Goal: Use online tool/utility: Utilize a website feature to perform a specific function

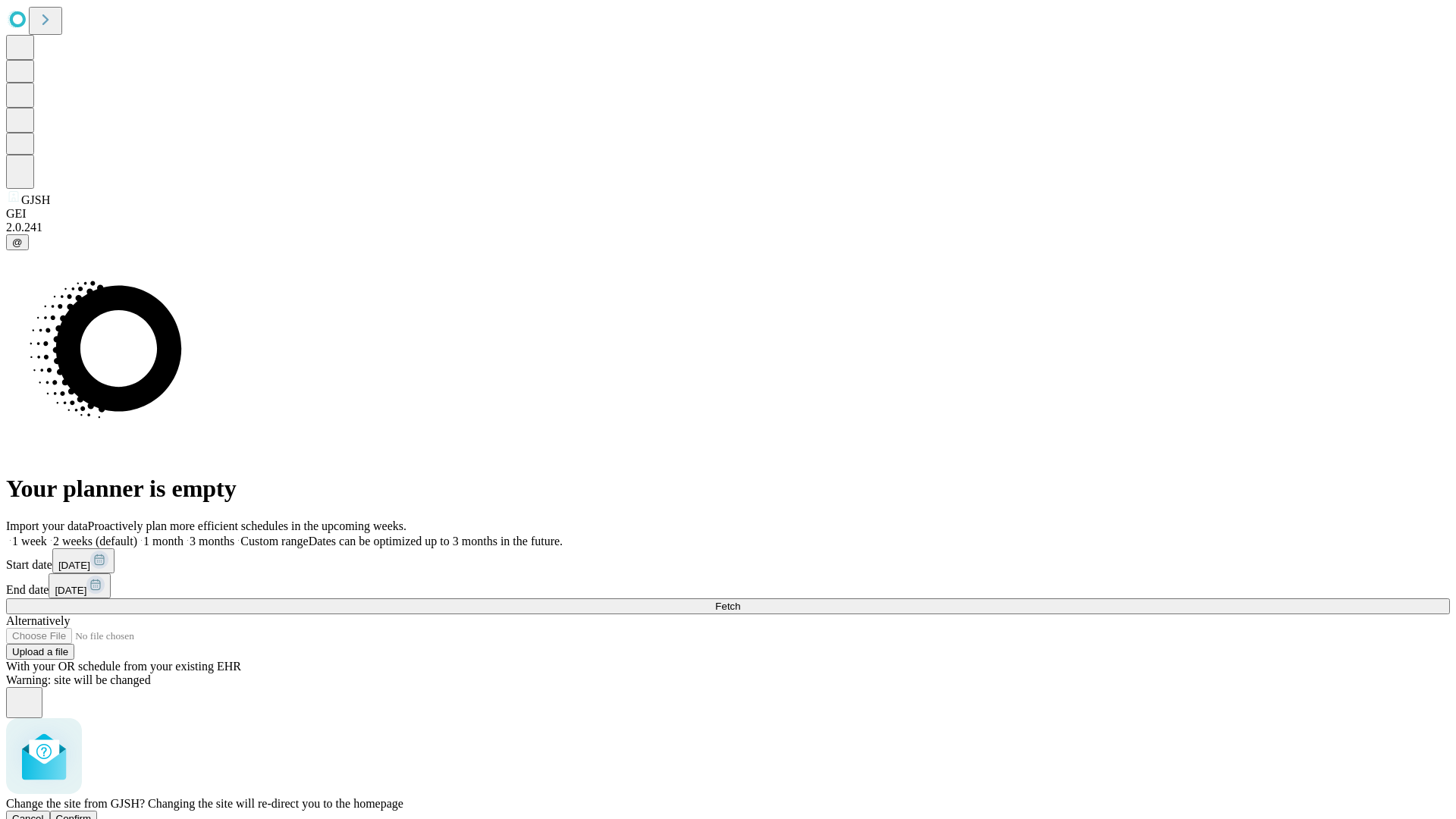
click at [92, 813] on span "Confirm" at bounding box center [74, 818] width 36 height 11
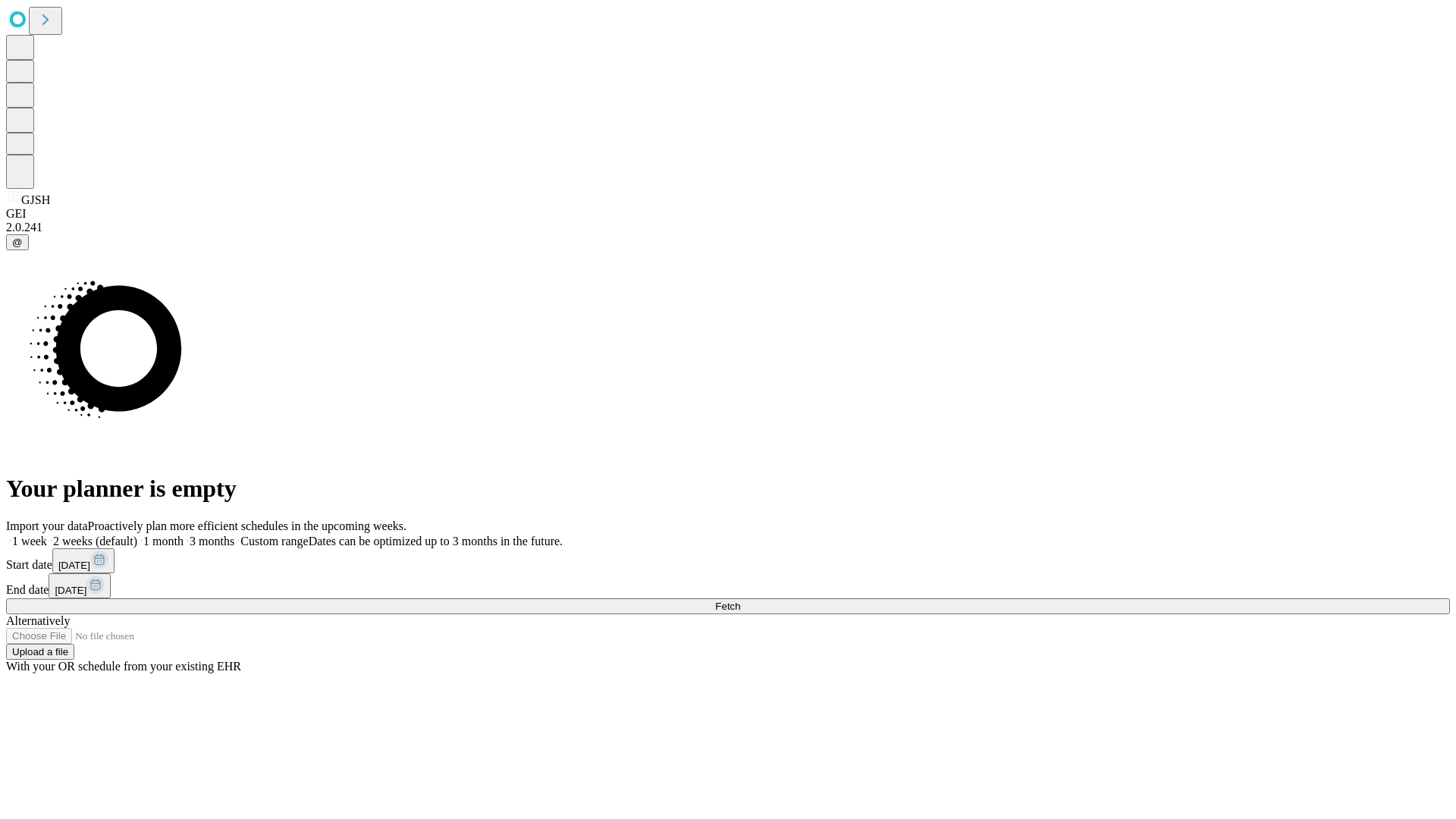
click at [137, 535] on label "2 weeks (default)" at bounding box center [92, 541] width 90 height 13
click at [740, 601] on span "Fetch" at bounding box center [728, 606] width 25 height 11
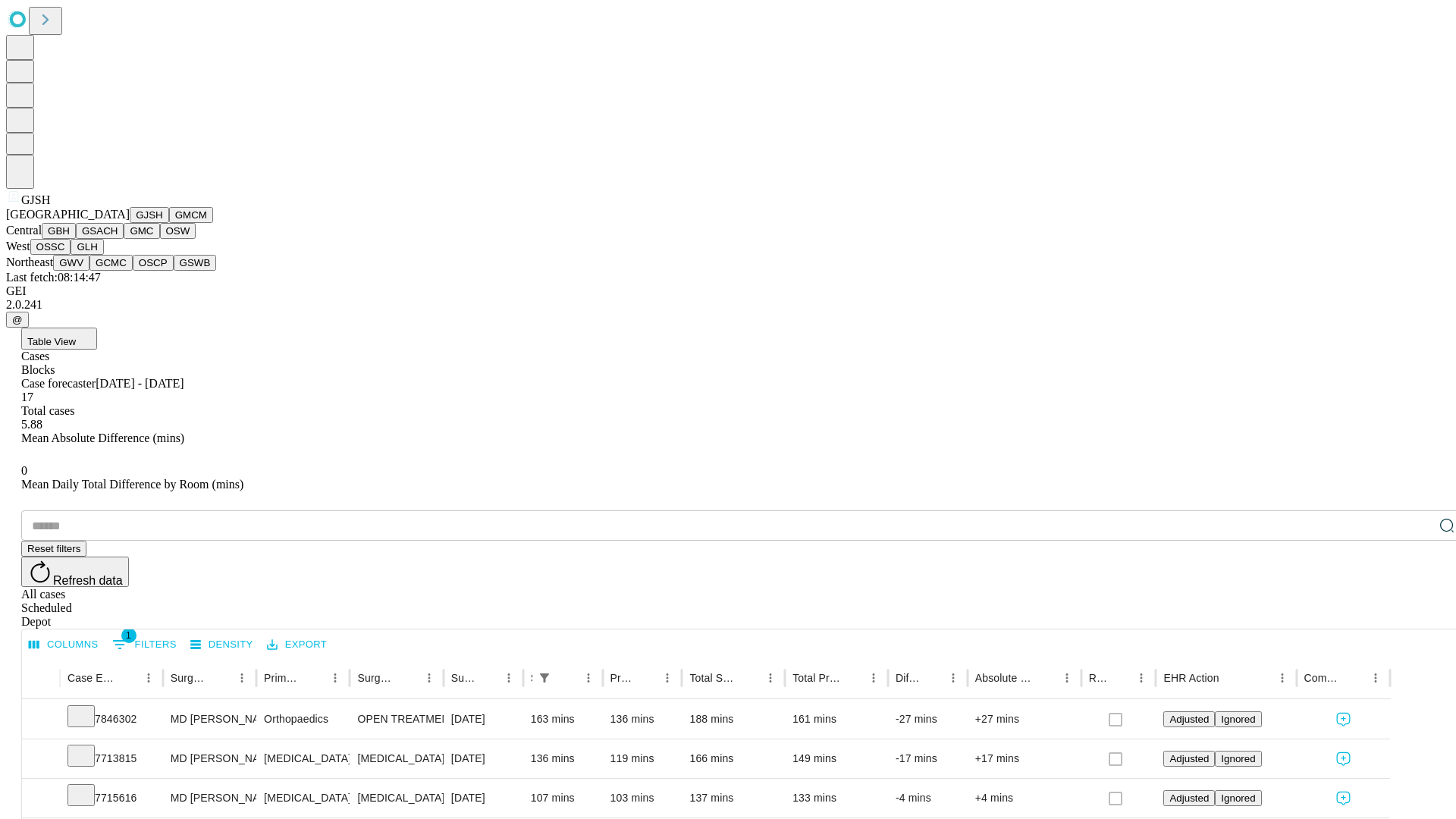
click at [169, 223] on button "GMCM" at bounding box center [191, 215] width 44 height 16
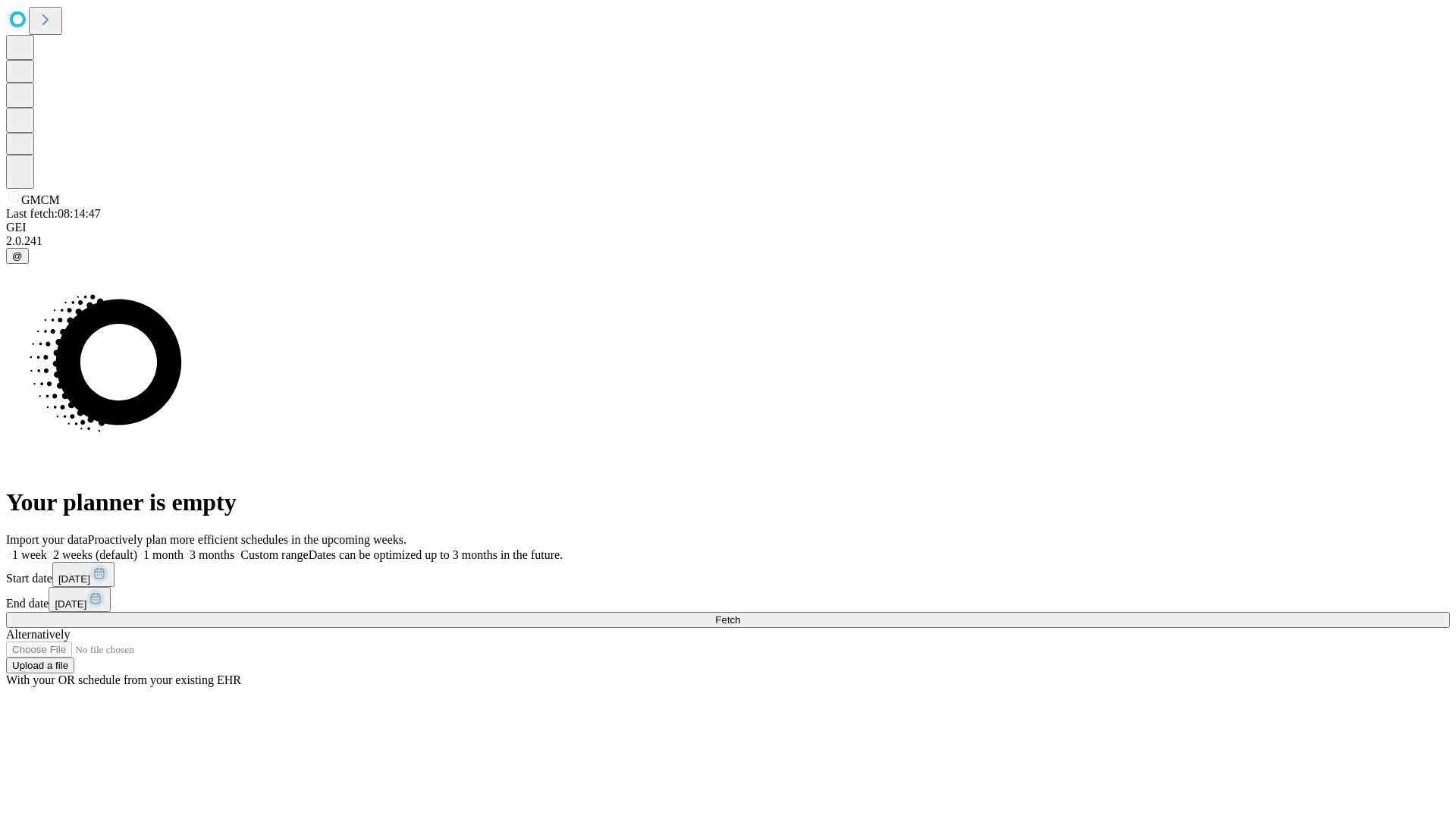
click at [137, 549] on label "2 weeks (default)" at bounding box center [92, 555] width 90 height 13
click at [740, 615] on span "Fetch" at bounding box center [728, 620] width 25 height 11
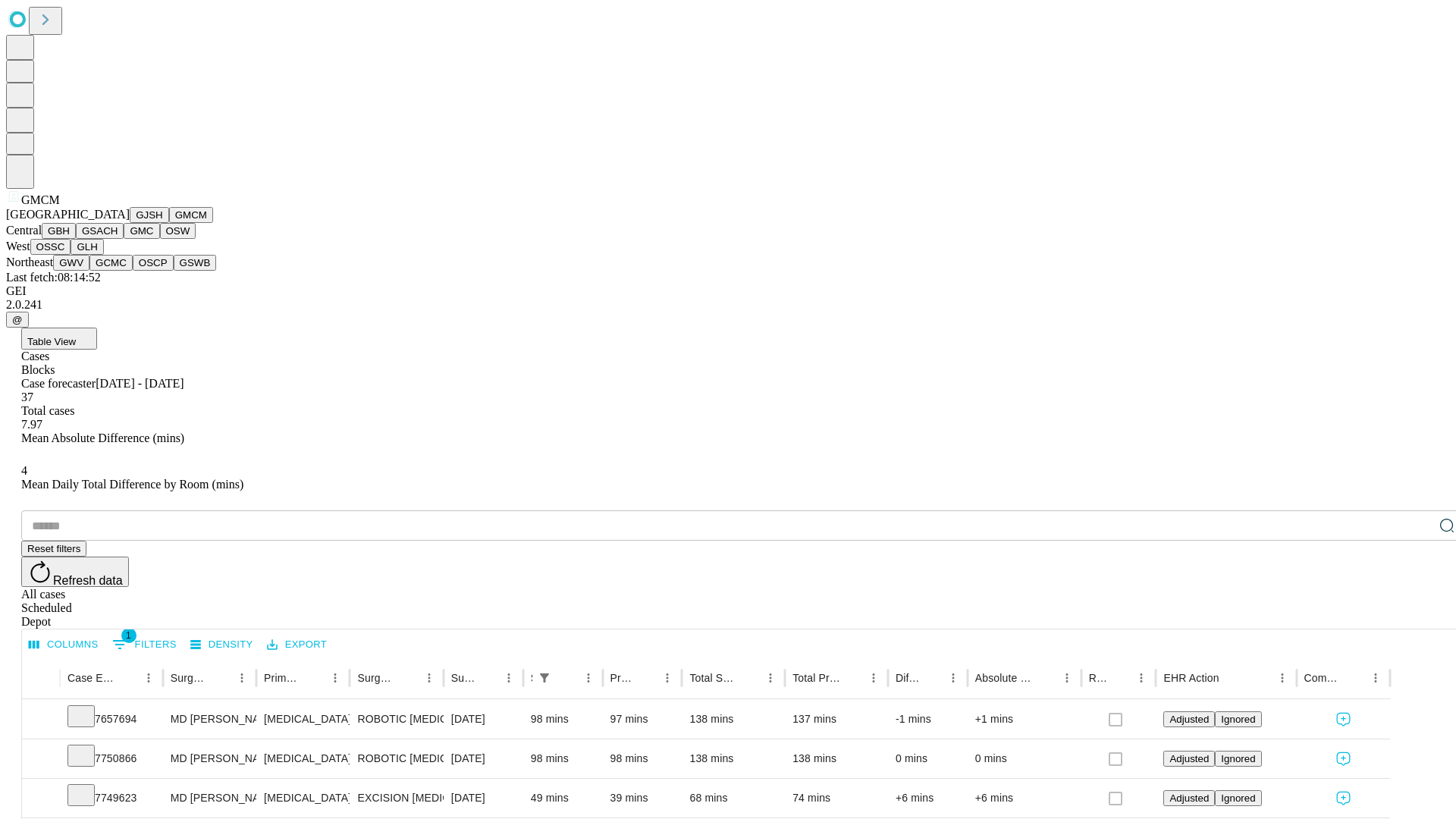
click at [76, 239] on button "GBH" at bounding box center [58, 231] width 34 height 16
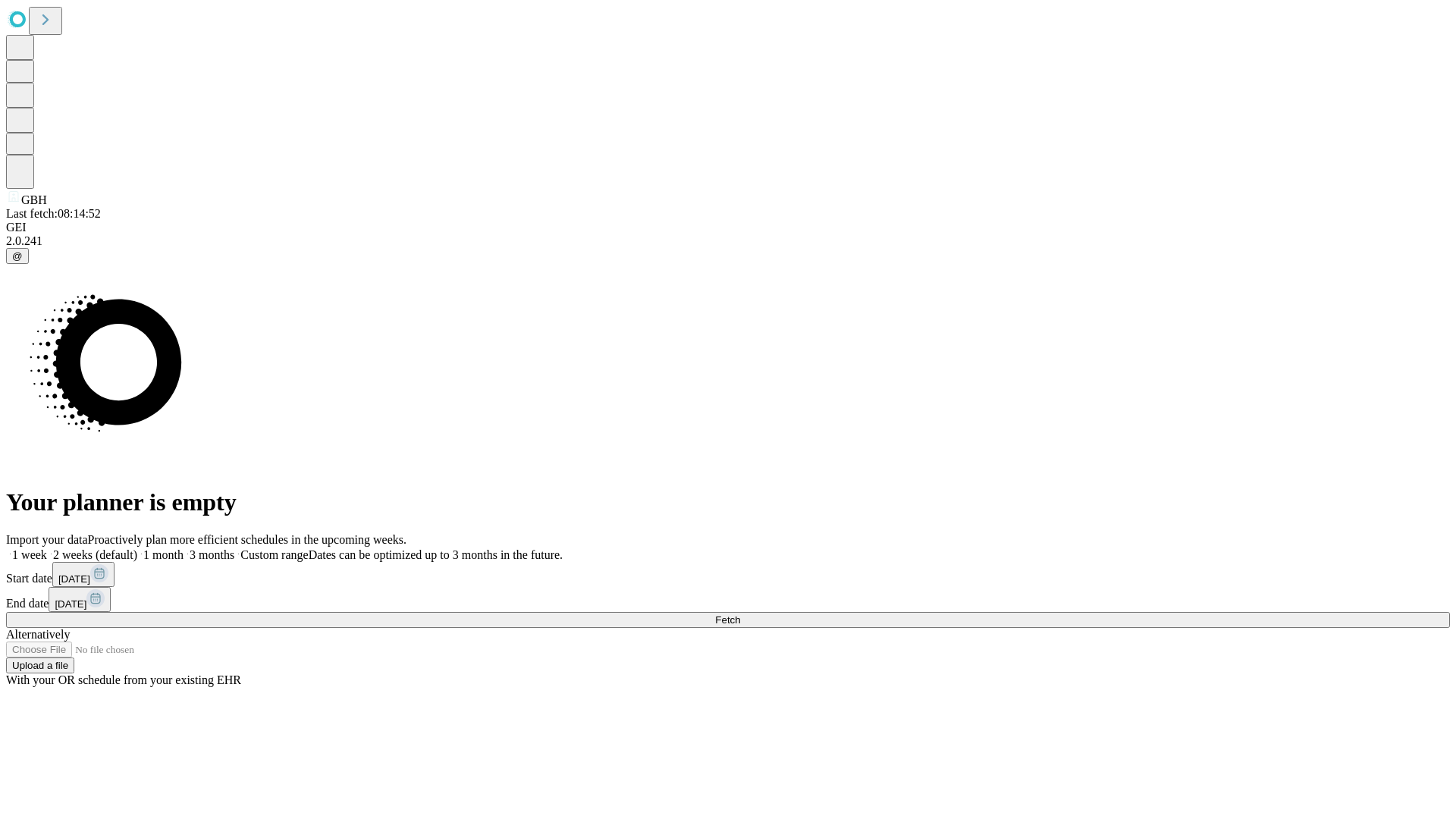
click at [137, 549] on label "2 weeks (default)" at bounding box center [92, 555] width 90 height 13
click at [740, 615] on span "Fetch" at bounding box center [728, 620] width 25 height 11
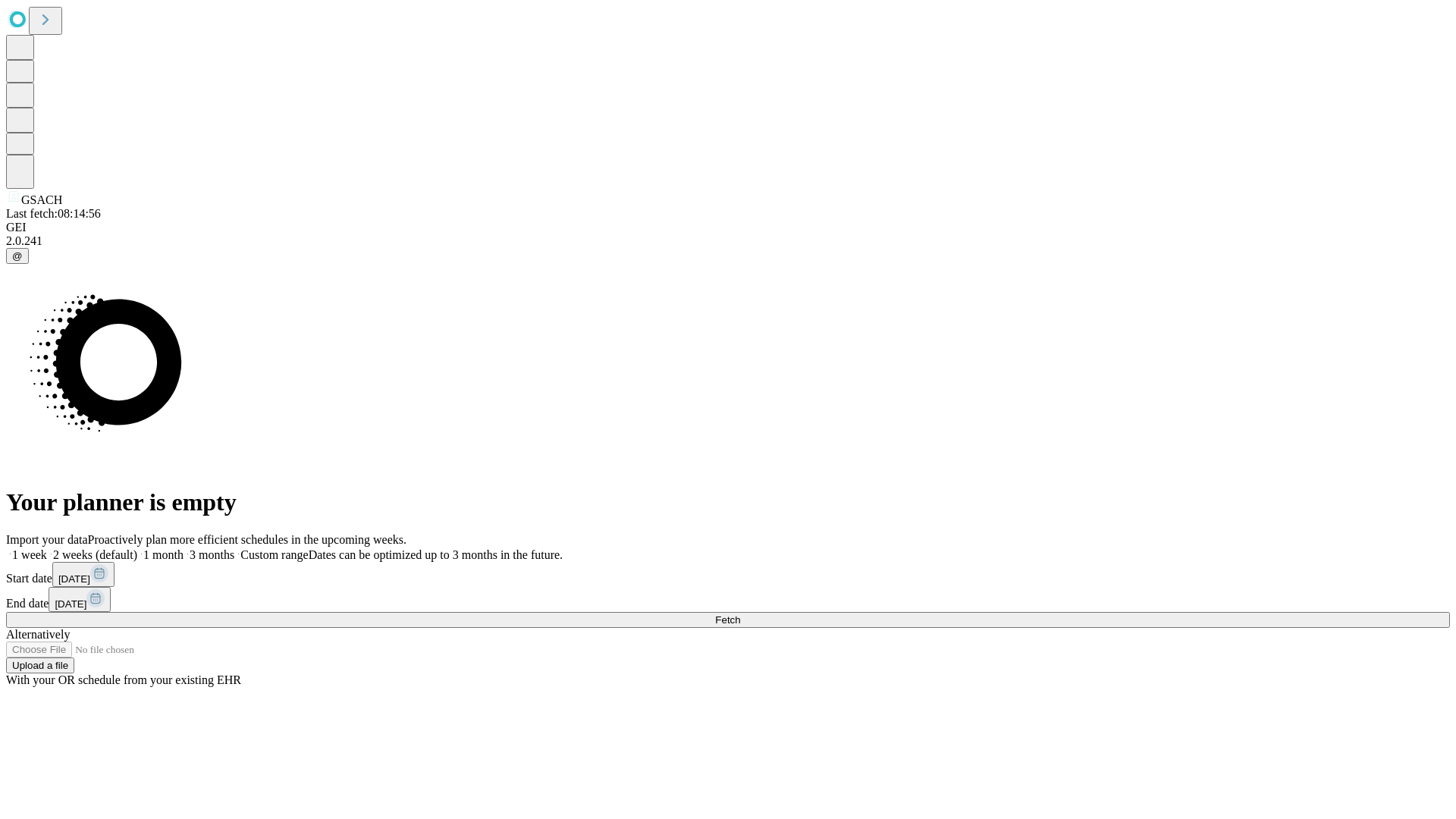
click at [137, 549] on label "2 weeks (default)" at bounding box center [92, 555] width 90 height 13
click at [740, 615] on span "Fetch" at bounding box center [728, 620] width 25 height 11
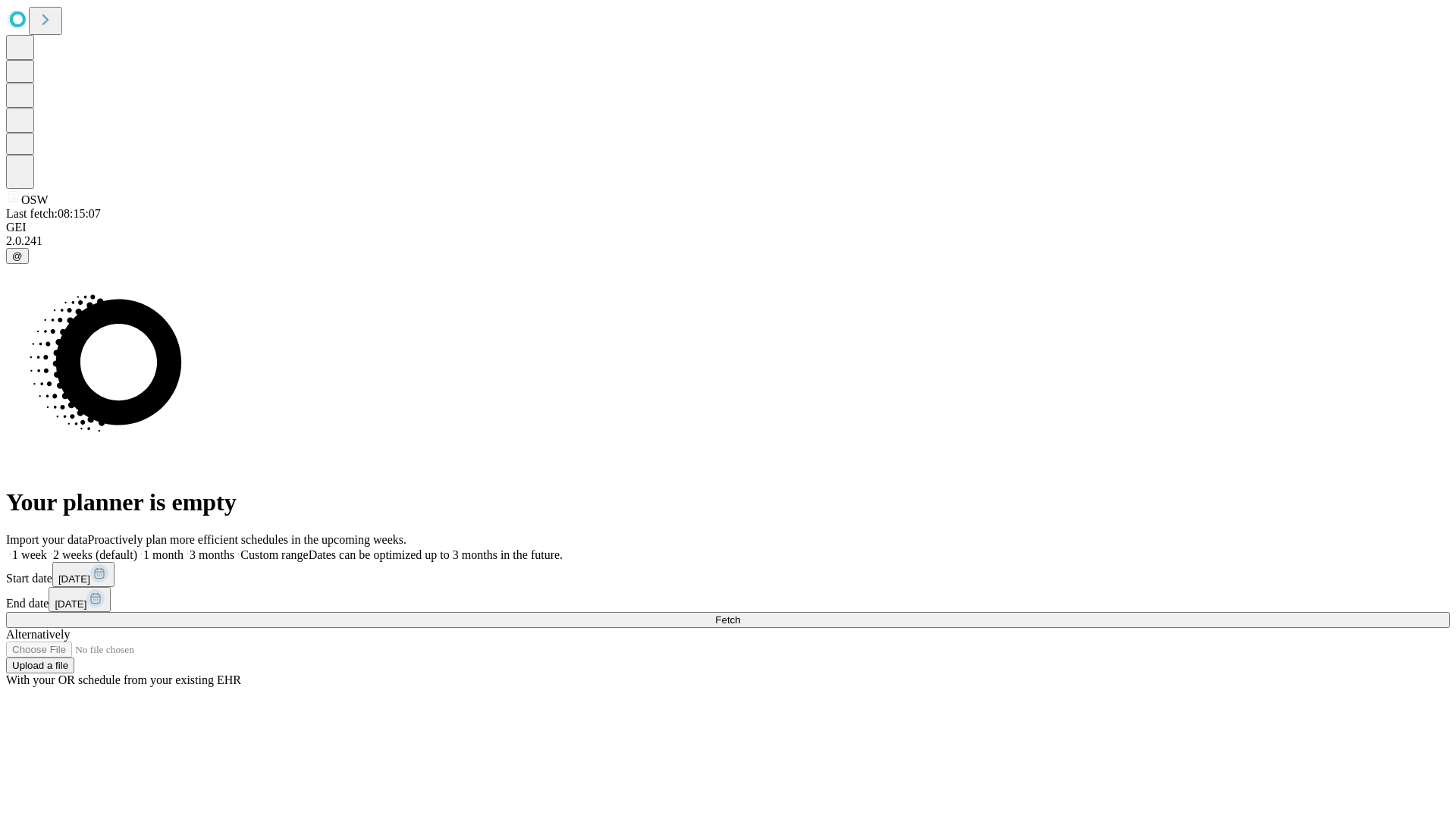
click at [740, 615] on span "Fetch" at bounding box center [728, 620] width 25 height 11
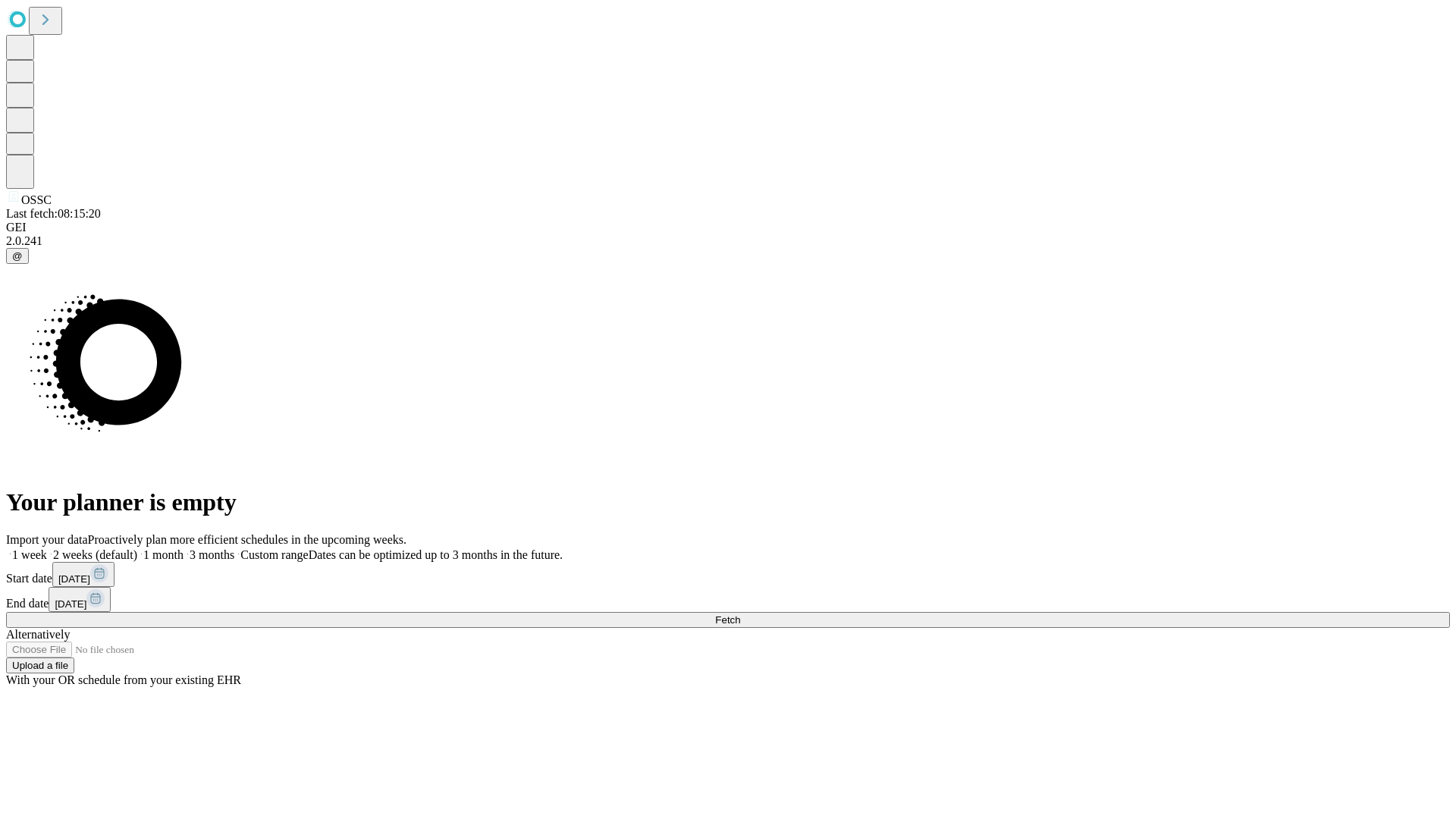
click at [137, 549] on label "2 weeks (default)" at bounding box center [92, 555] width 90 height 13
click at [740, 615] on span "Fetch" at bounding box center [728, 620] width 25 height 11
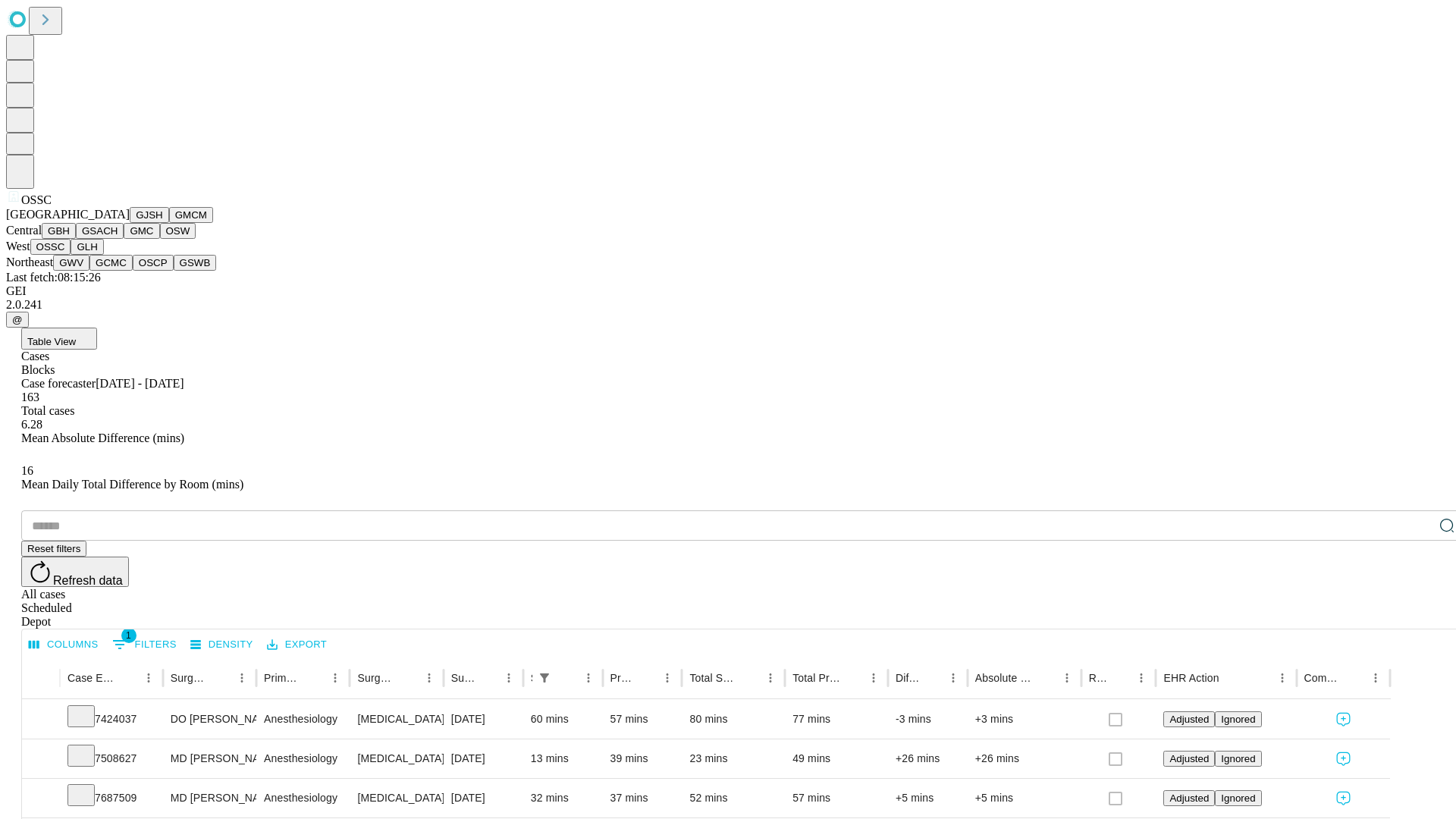
click at [103, 255] on button "GLH" at bounding box center [87, 247] width 33 height 16
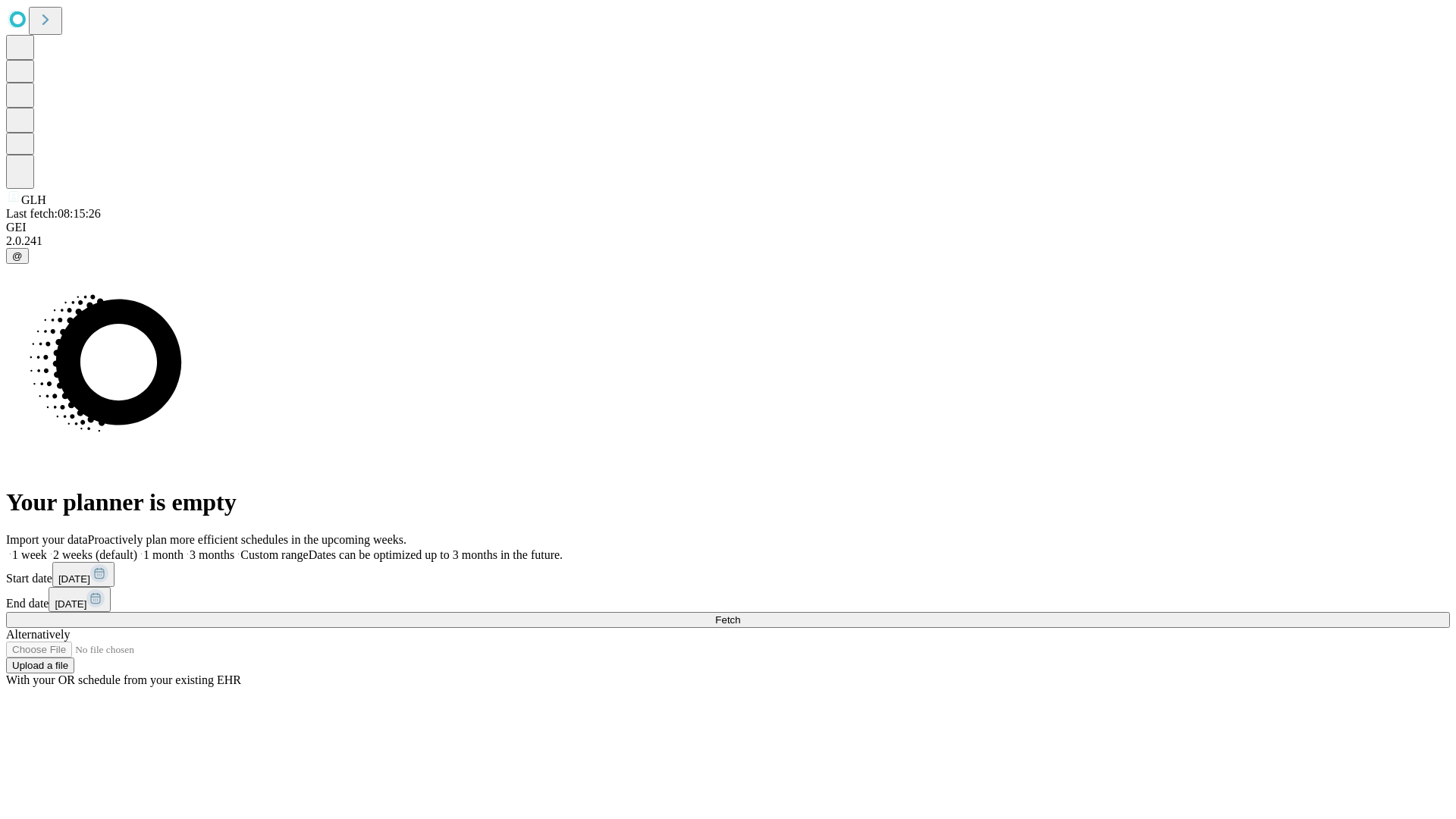
click at [137, 549] on label "2 weeks (default)" at bounding box center [92, 555] width 90 height 13
click at [740, 615] on span "Fetch" at bounding box center [728, 620] width 25 height 11
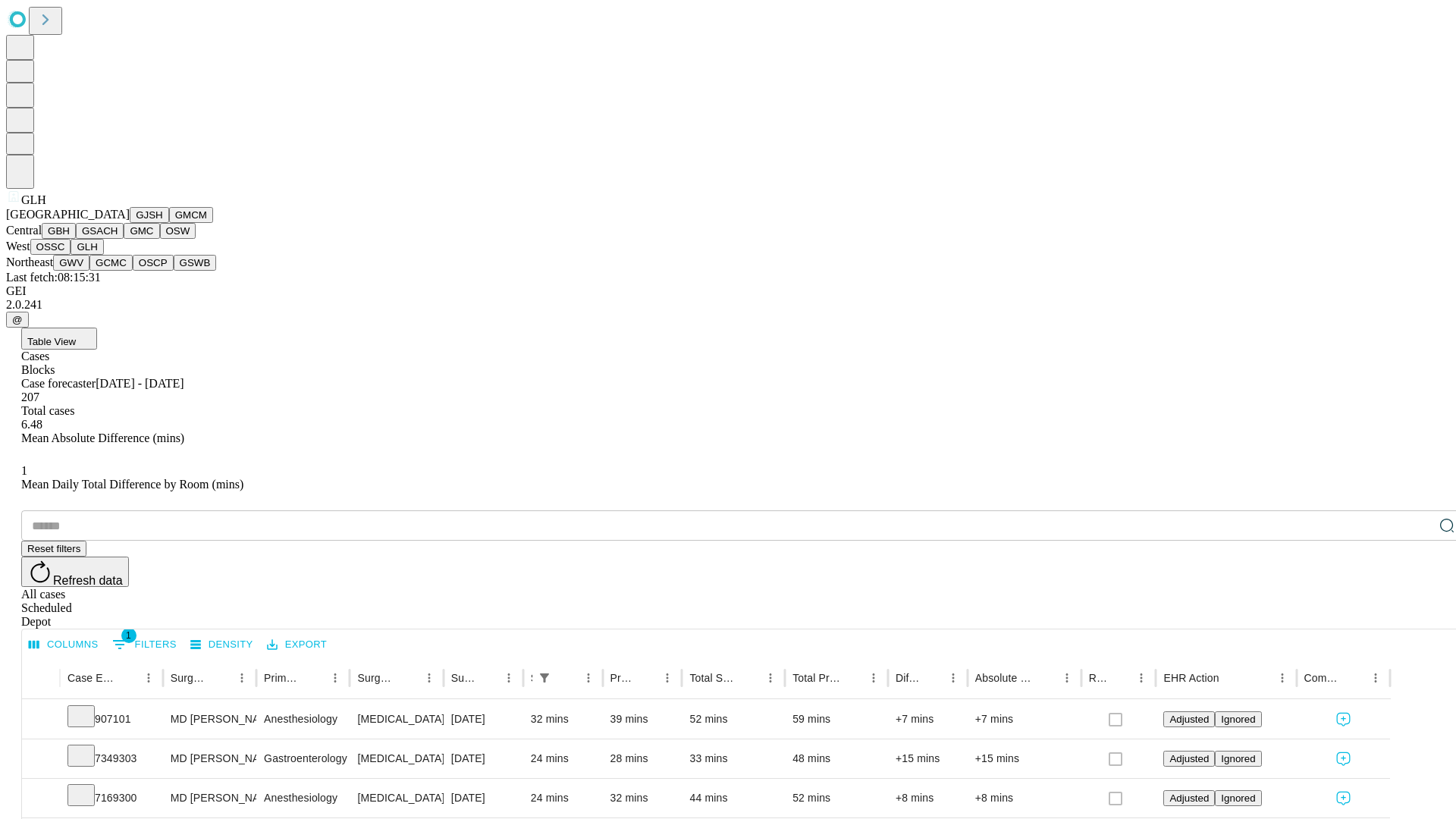
click at [90, 270] on button "GWV" at bounding box center [71, 262] width 36 height 16
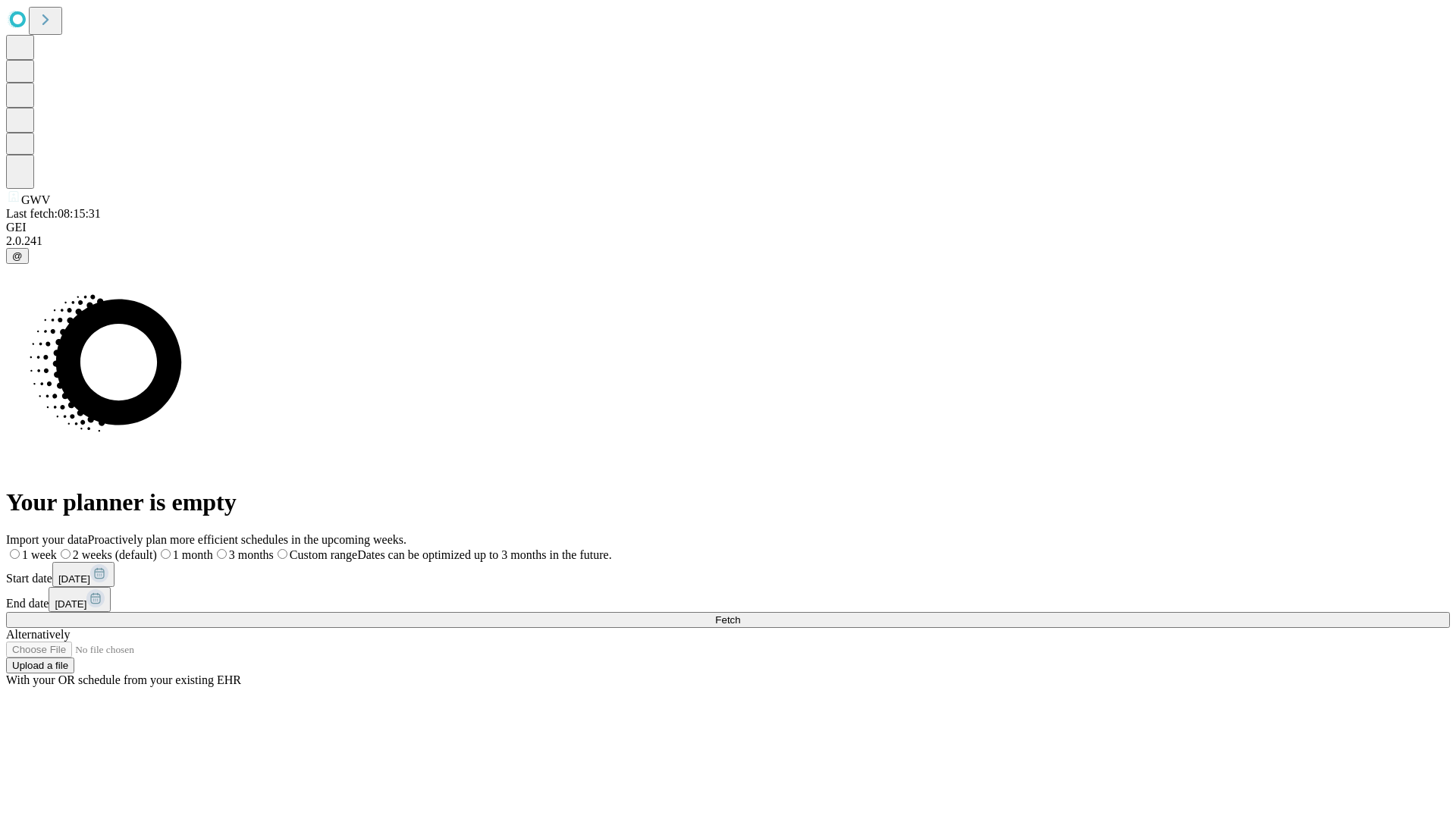
click at [157, 549] on label "2 weeks (default)" at bounding box center [107, 555] width 100 height 13
click at [740, 615] on span "Fetch" at bounding box center [728, 620] width 25 height 11
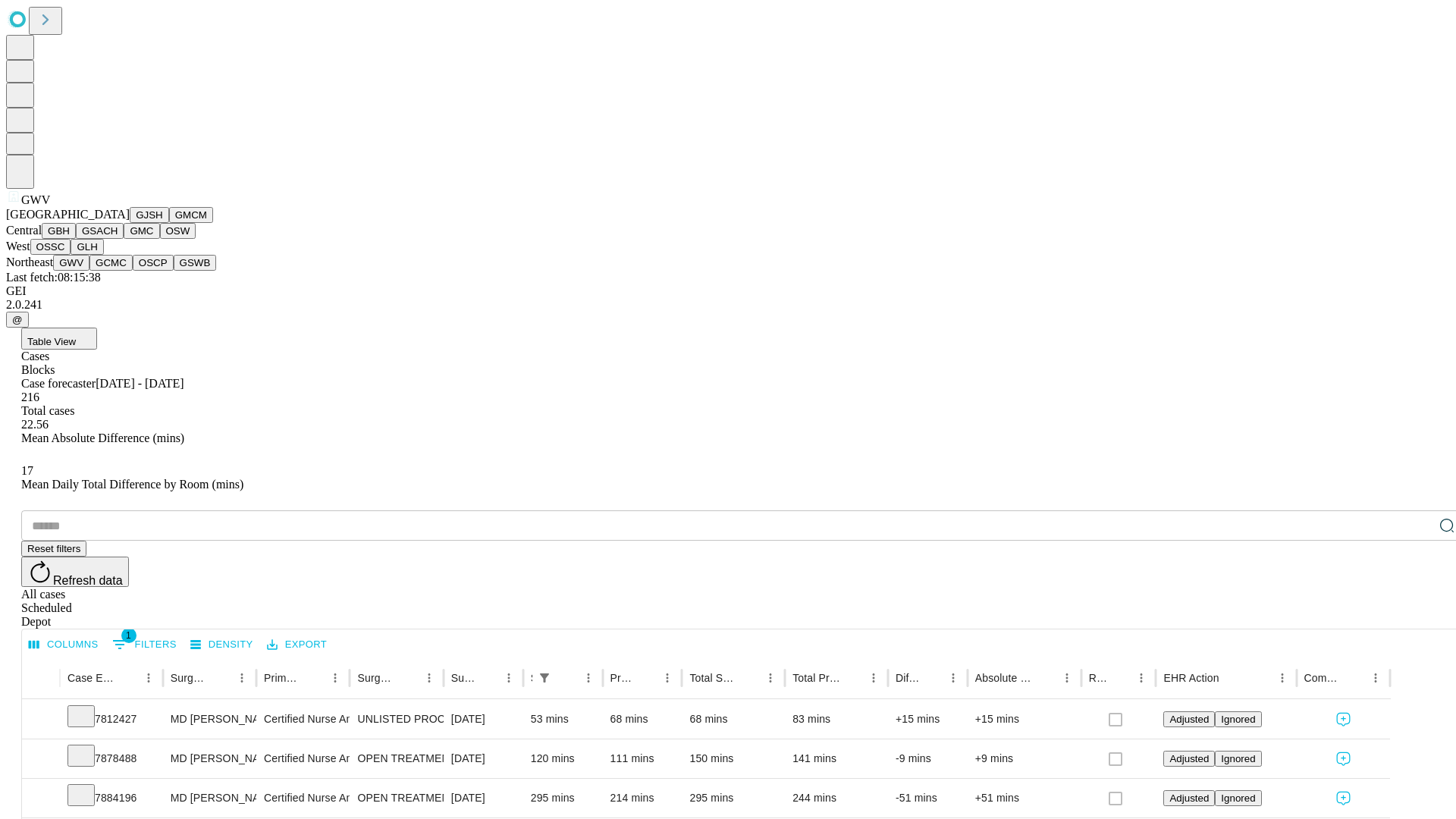
click at [118, 270] on button "GCMC" at bounding box center [111, 262] width 43 height 16
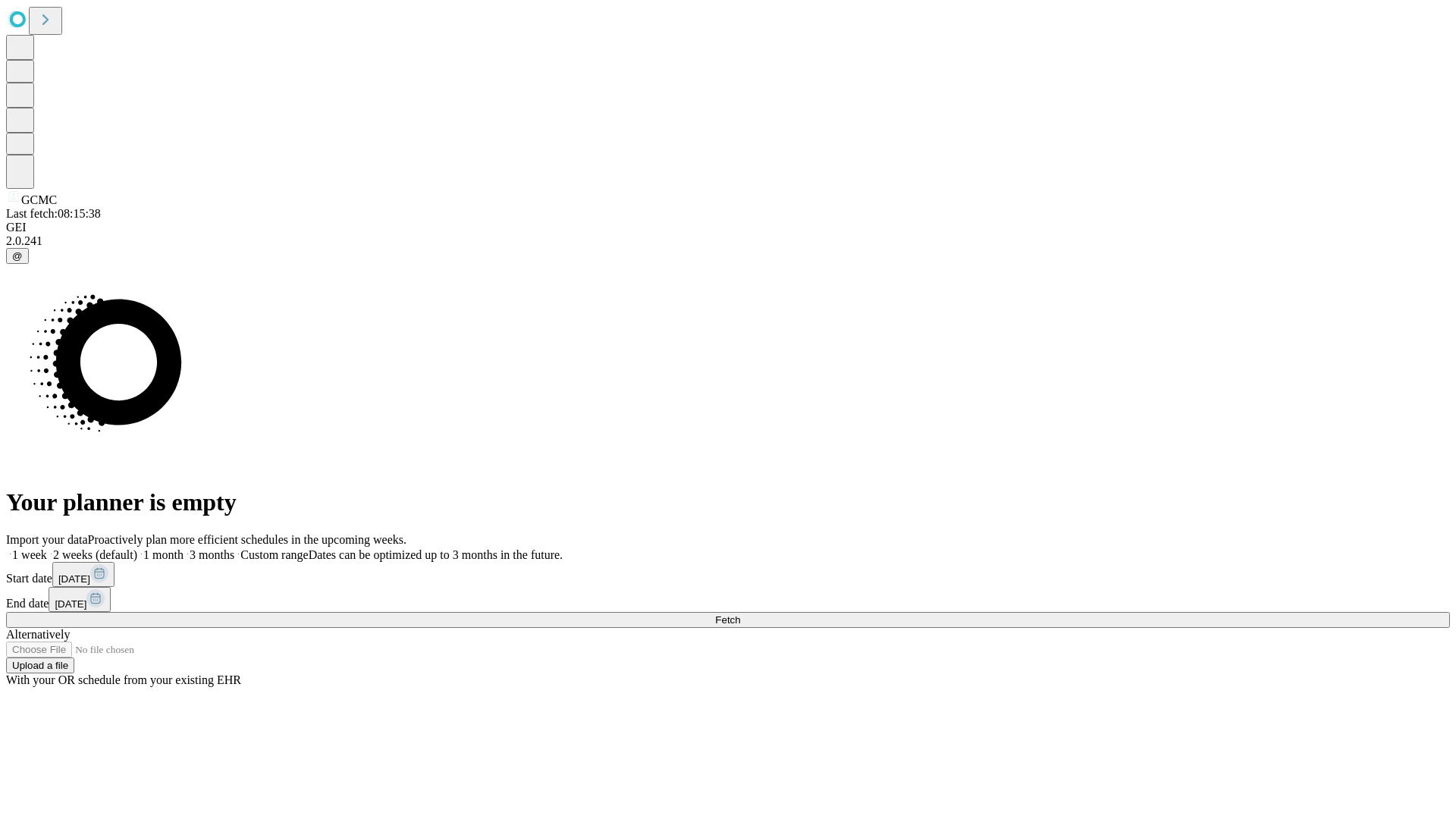
click at [740, 615] on span "Fetch" at bounding box center [728, 620] width 25 height 11
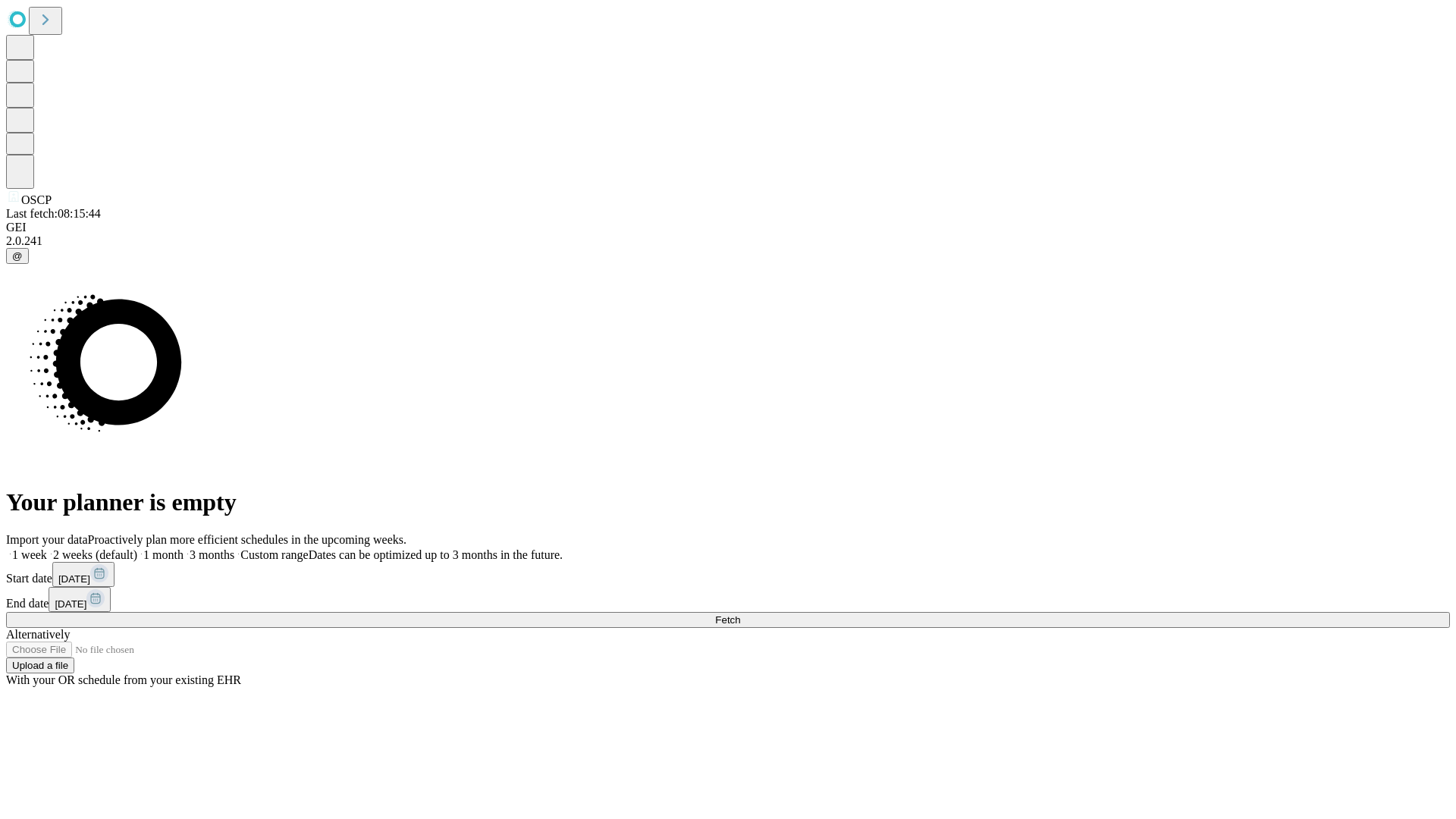
click at [137, 549] on label "2 weeks (default)" at bounding box center [92, 555] width 90 height 13
click at [740, 615] on span "Fetch" at bounding box center [728, 620] width 25 height 11
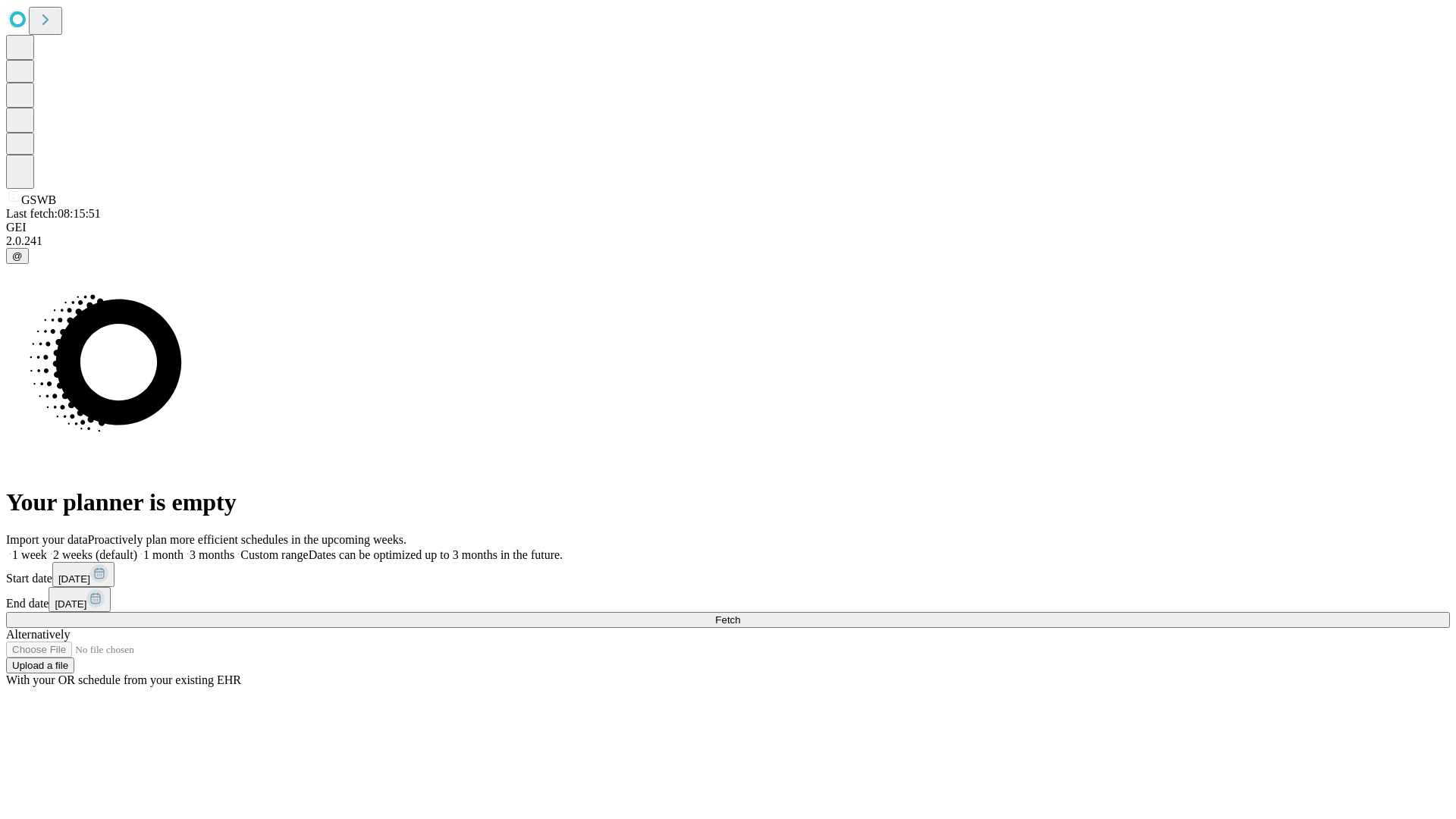
click at [137, 549] on label "2 weeks (default)" at bounding box center [92, 555] width 90 height 13
click at [740, 615] on span "Fetch" at bounding box center [728, 620] width 25 height 11
